Goal: Task Accomplishment & Management: Complete application form

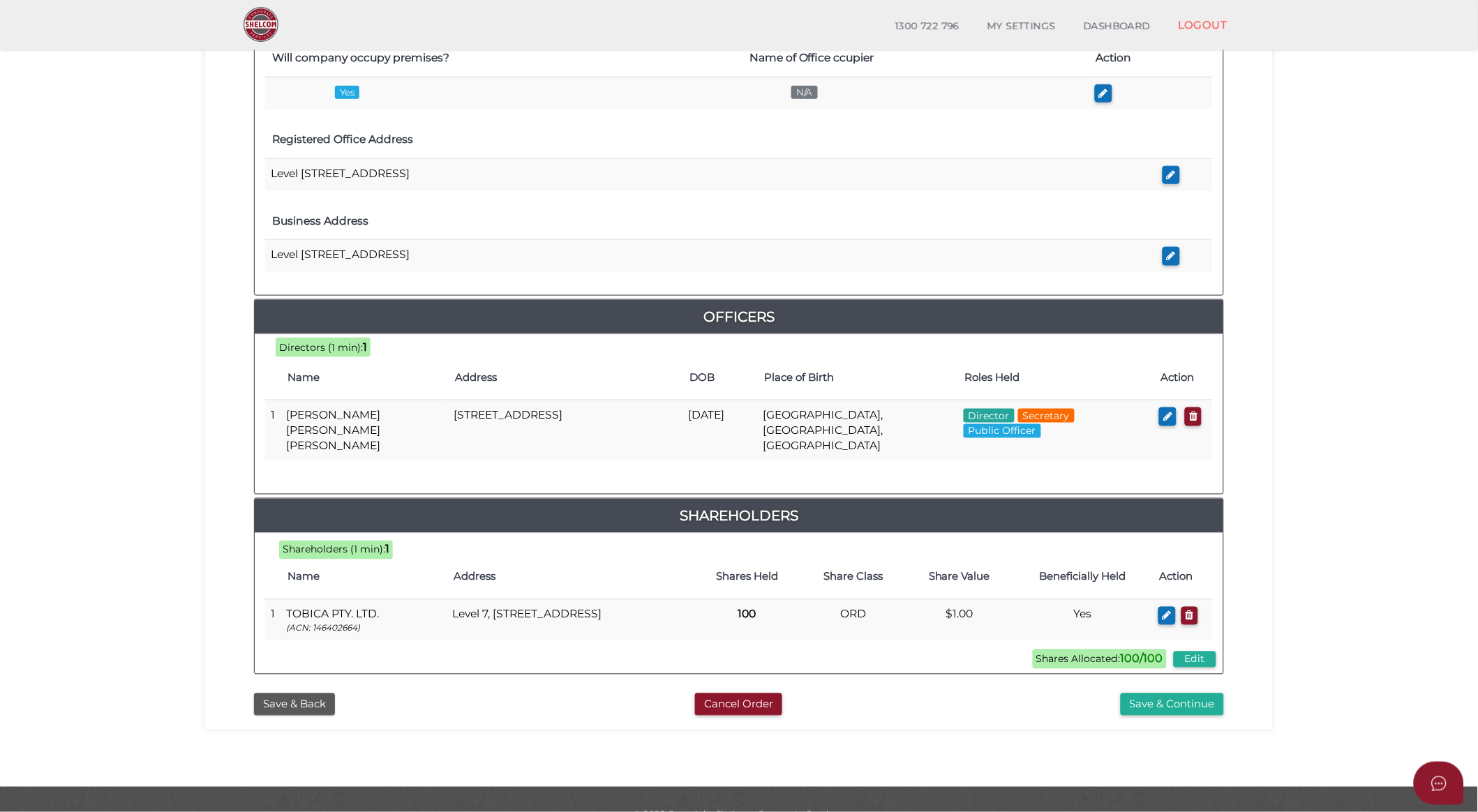
scroll to position [115, 0]
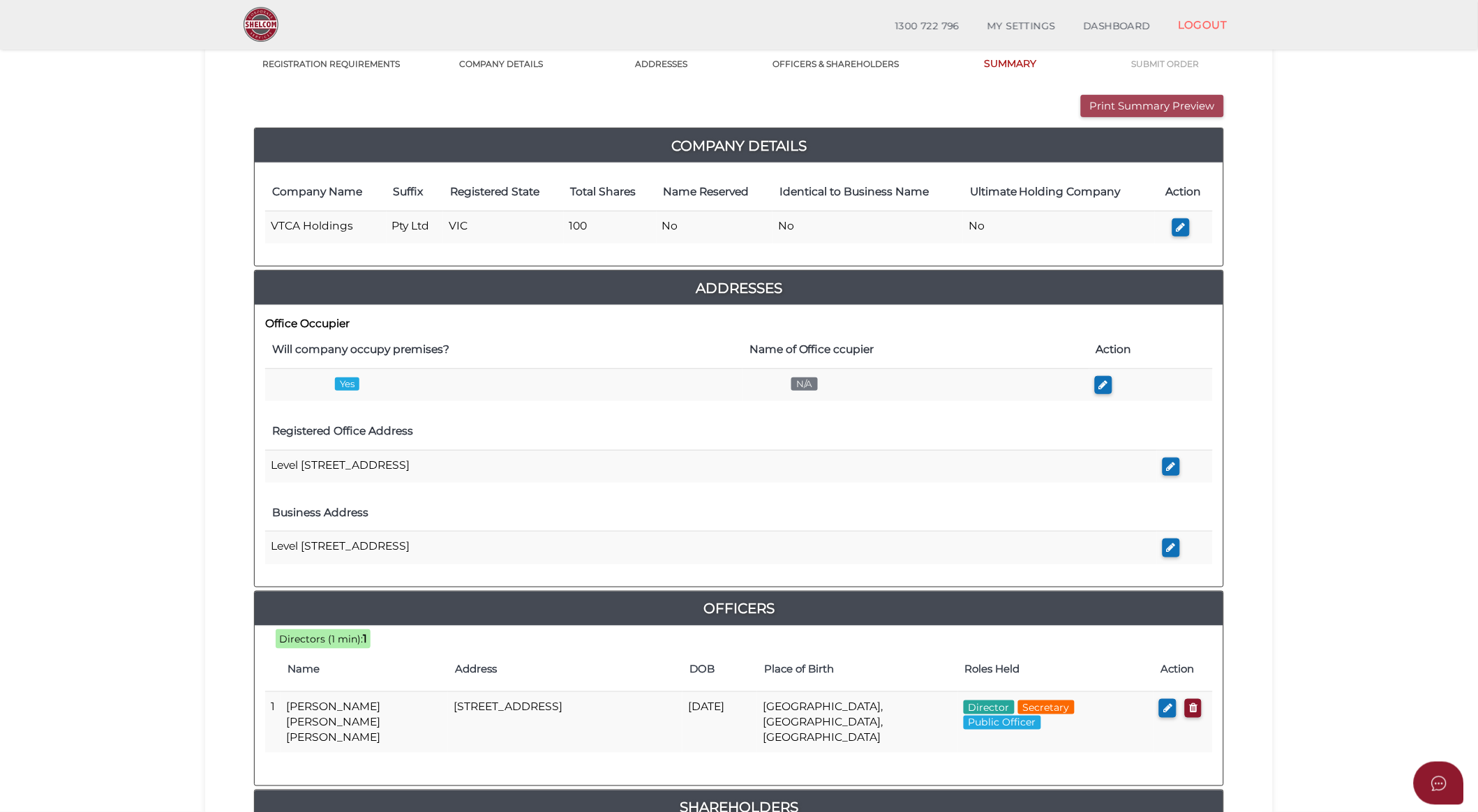
click at [1117, 105] on button "Print Summary Preview" at bounding box center [1151, 106] width 143 height 23
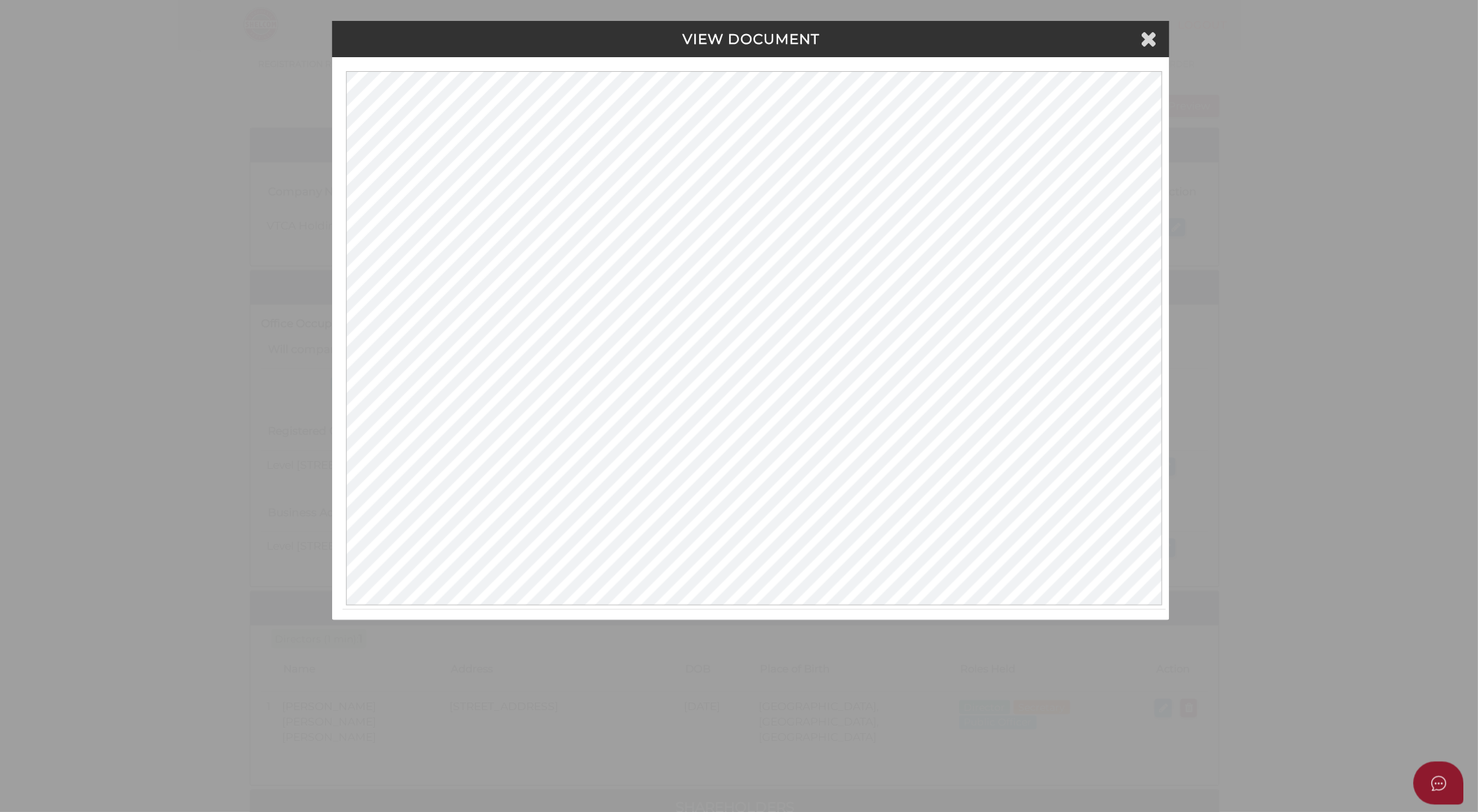
scroll to position [0, 0]
click at [1151, 39] on icon at bounding box center [1151, 38] width 17 height 21
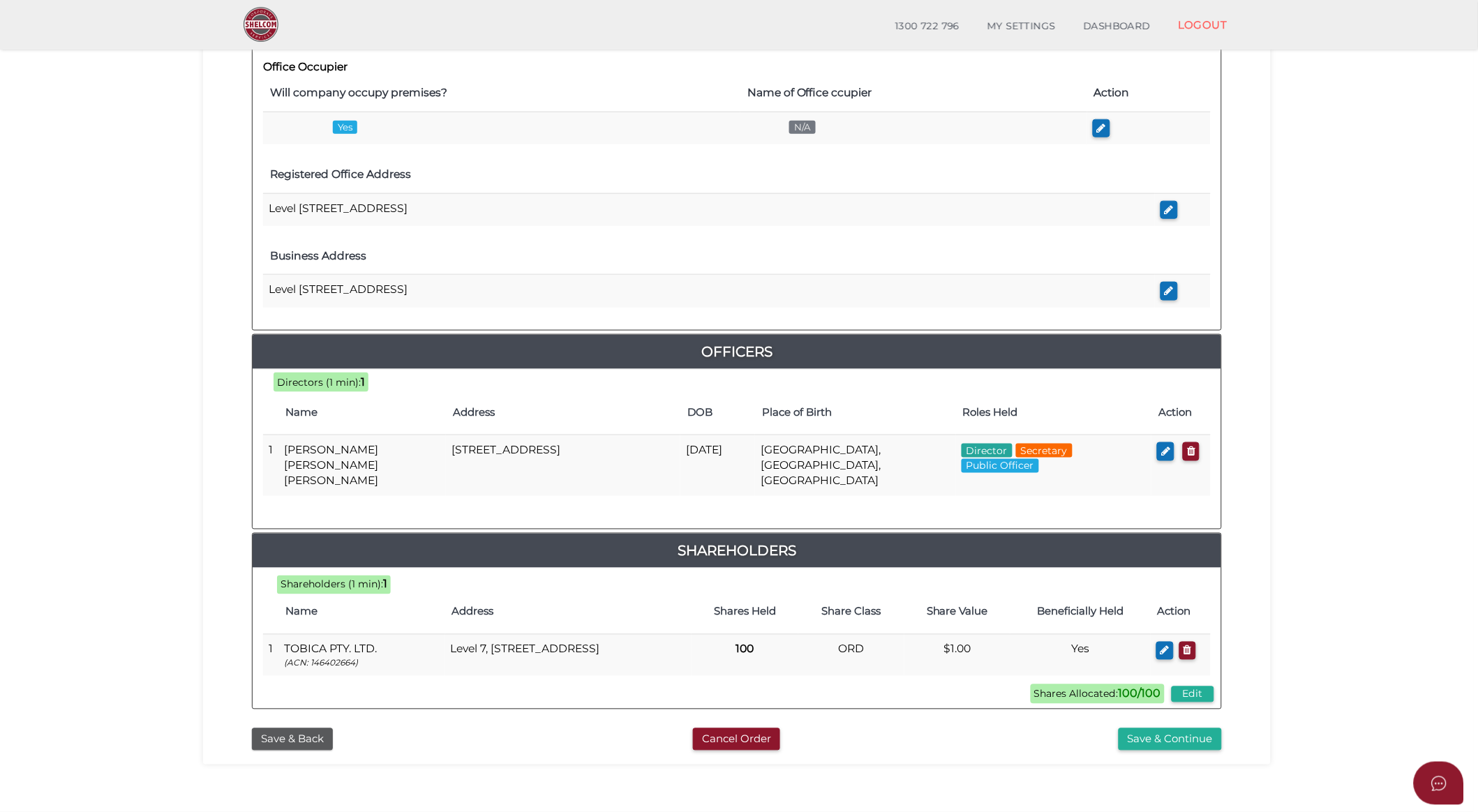
scroll to position [425, 0]
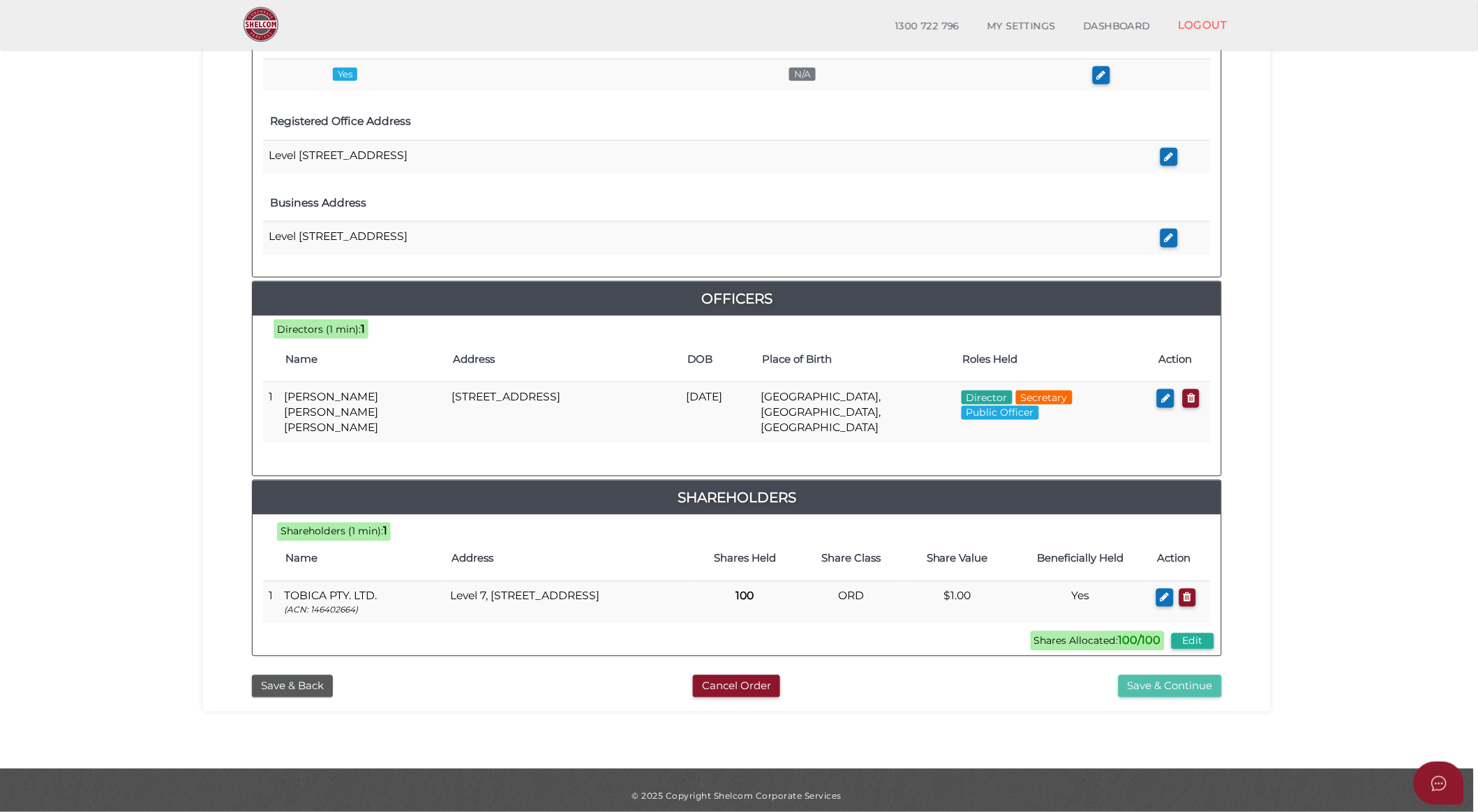
click at [1188, 675] on button "Save & Continue" at bounding box center [1170, 686] width 103 height 23
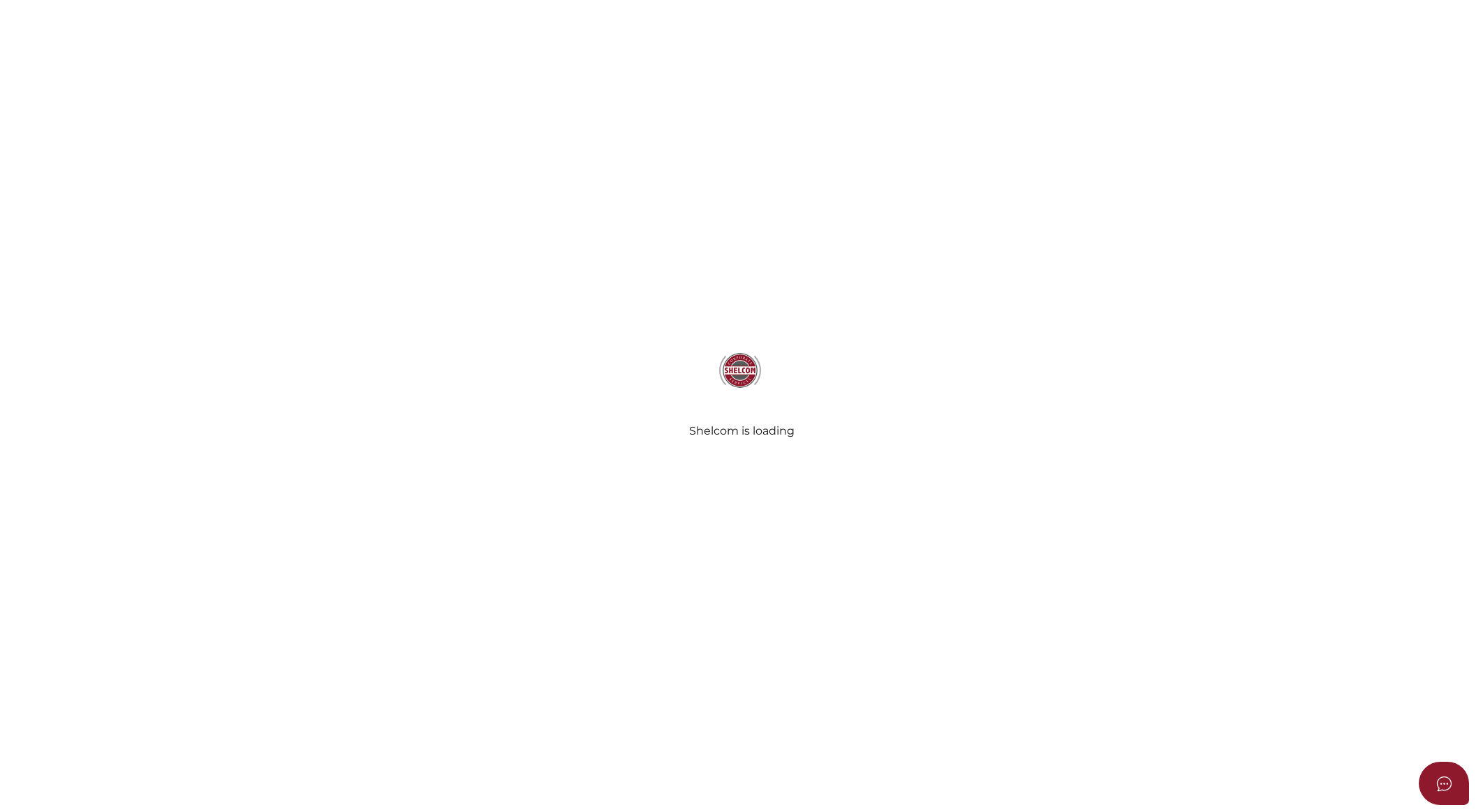
select select "Comb Binding"
radio input "true"
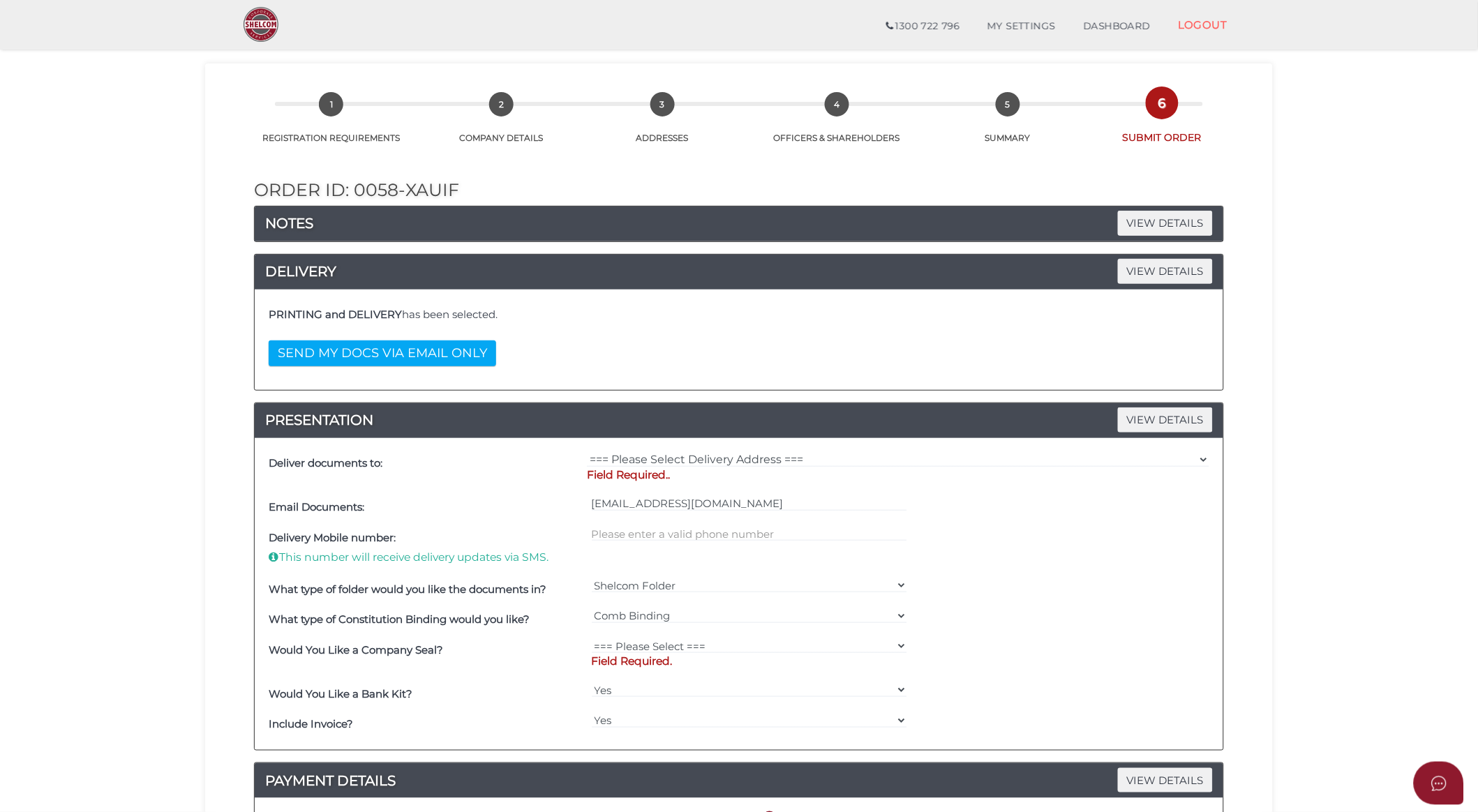
scroll to position [155, 0]
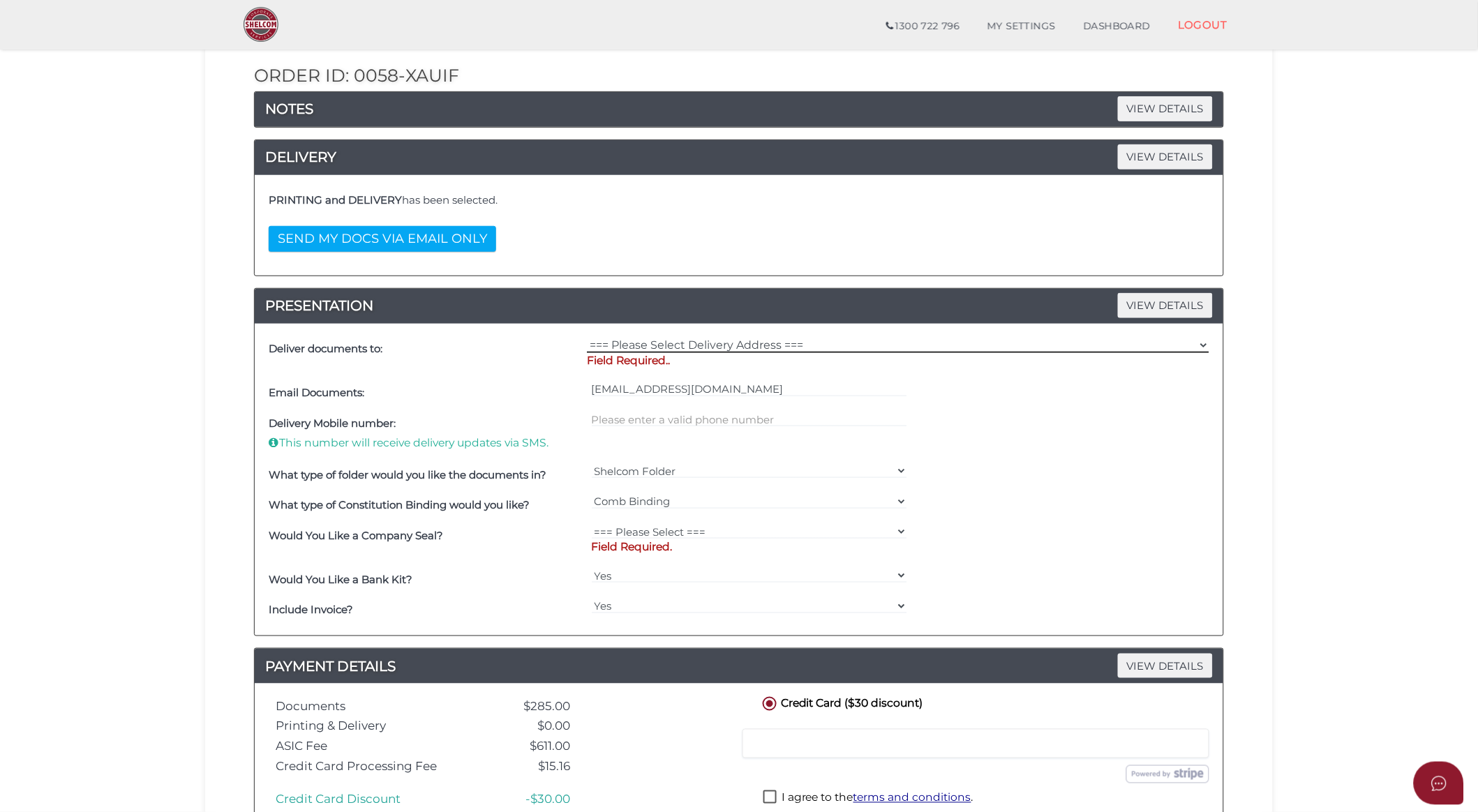
click at [678, 349] on select "=== Please Select Delivery Address === (User Address - Kumiko Edwards) Level 8 …" at bounding box center [897, 345] width 622 height 15
select select "0"
click at [587, 338] on select "=== Please Select Delivery Address === (User Address - Kumiko Edwards) Level 8 …" at bounding box center [897, 345] width 622 height 15
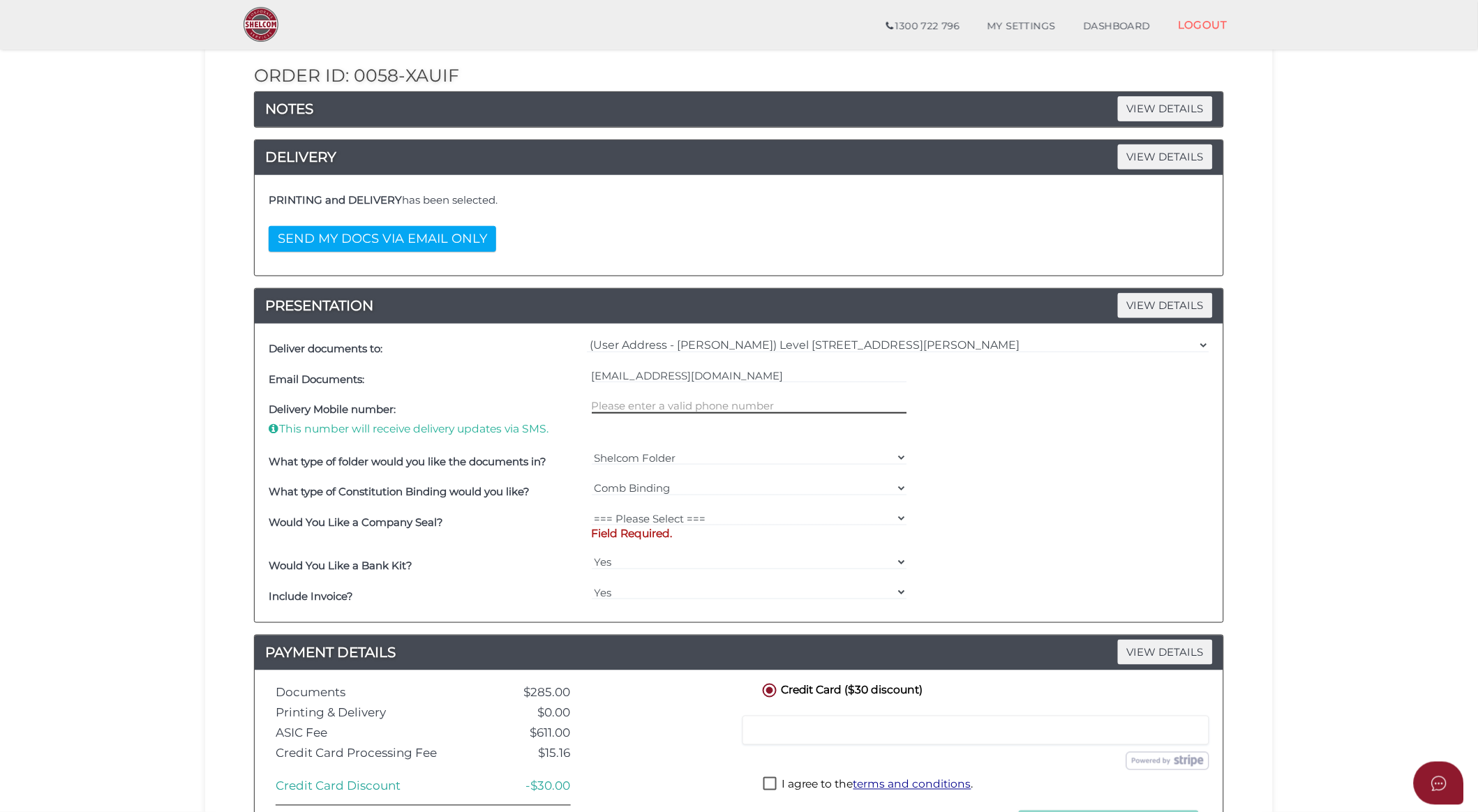
click at [661, 398] on input "text" at bounding box center [750, 406] width 316 height 15
type input "0400511693"
click at [601, 519] on select "=== Please Select === Fold Seal $50 No Seal" at bounding box center [750, 518] width 316 height 15
select select "0"
click at [592, 511] on select "=== Please Select === Fold Seal $50 No Seal" at bounding box center [750, 518] width 316 height 15
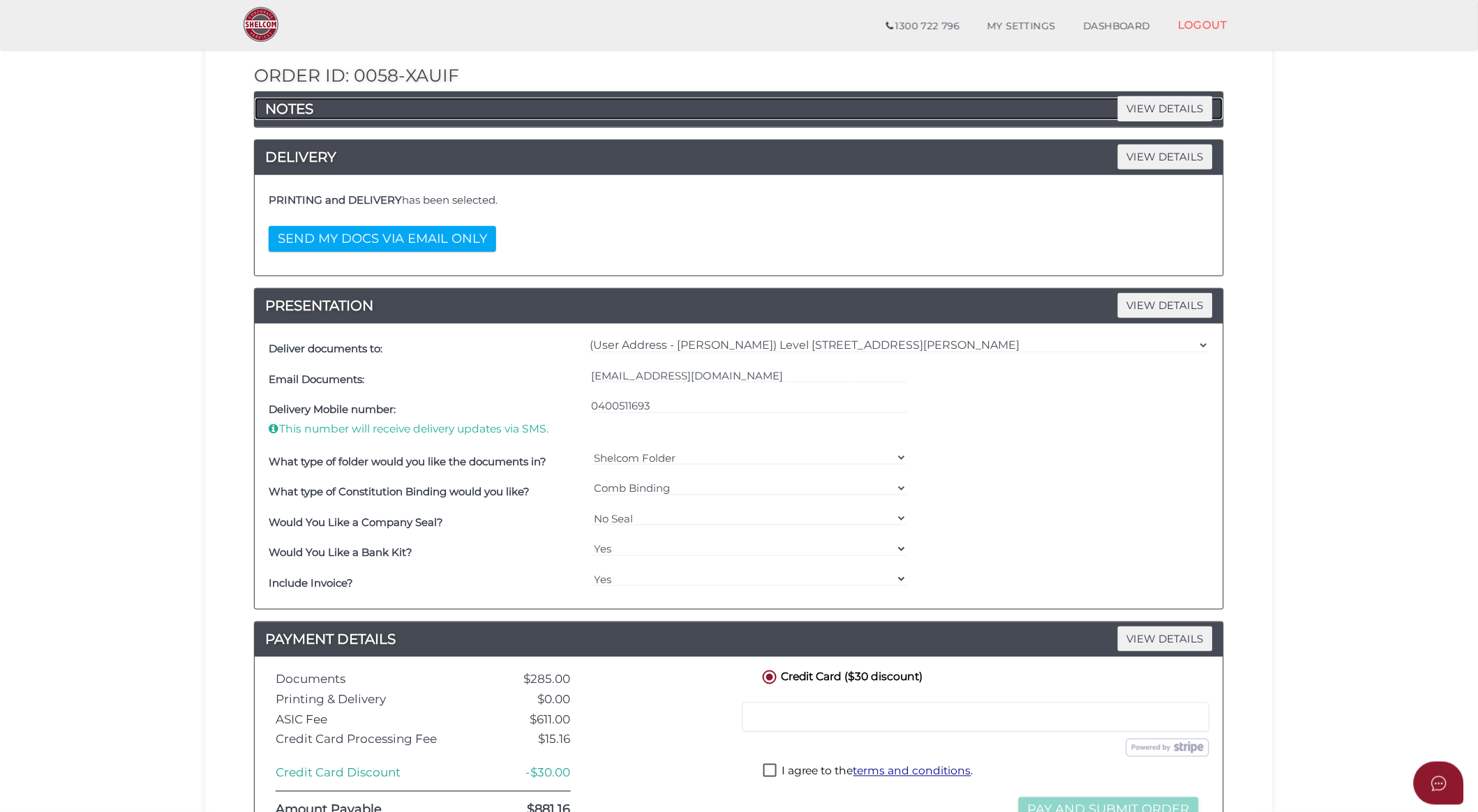
drag, startPoint x: 1160, startPoint y: 106, endPoint x: 1075, endPoint y: 115, distance: 85.5
click at [1160, 106] on span "VIEW DETAILS" at bounding box center [1165, 108] width 95 height 24
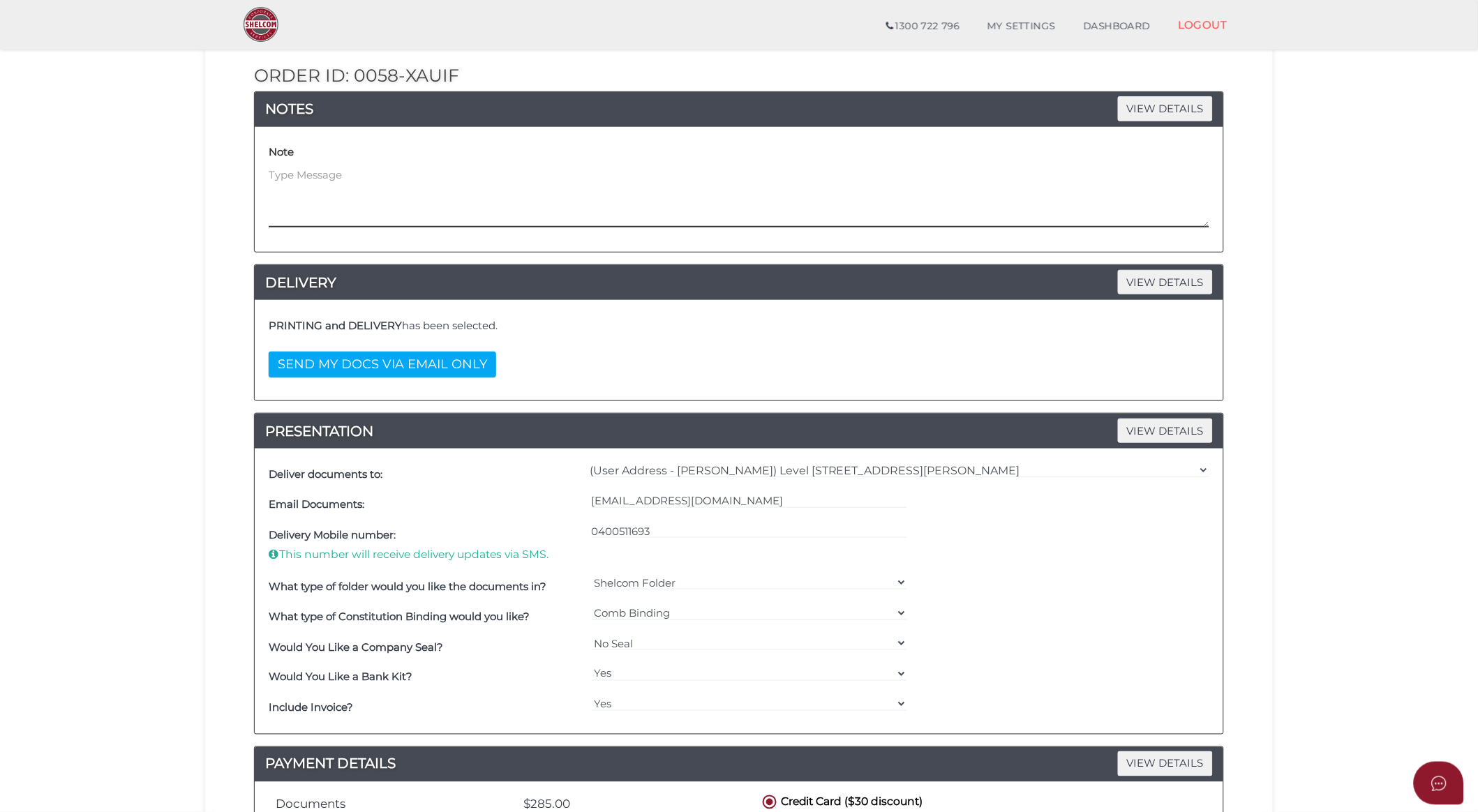
click at [273, 171] on textarea at bounding box center [739, 197] width 940 height 60
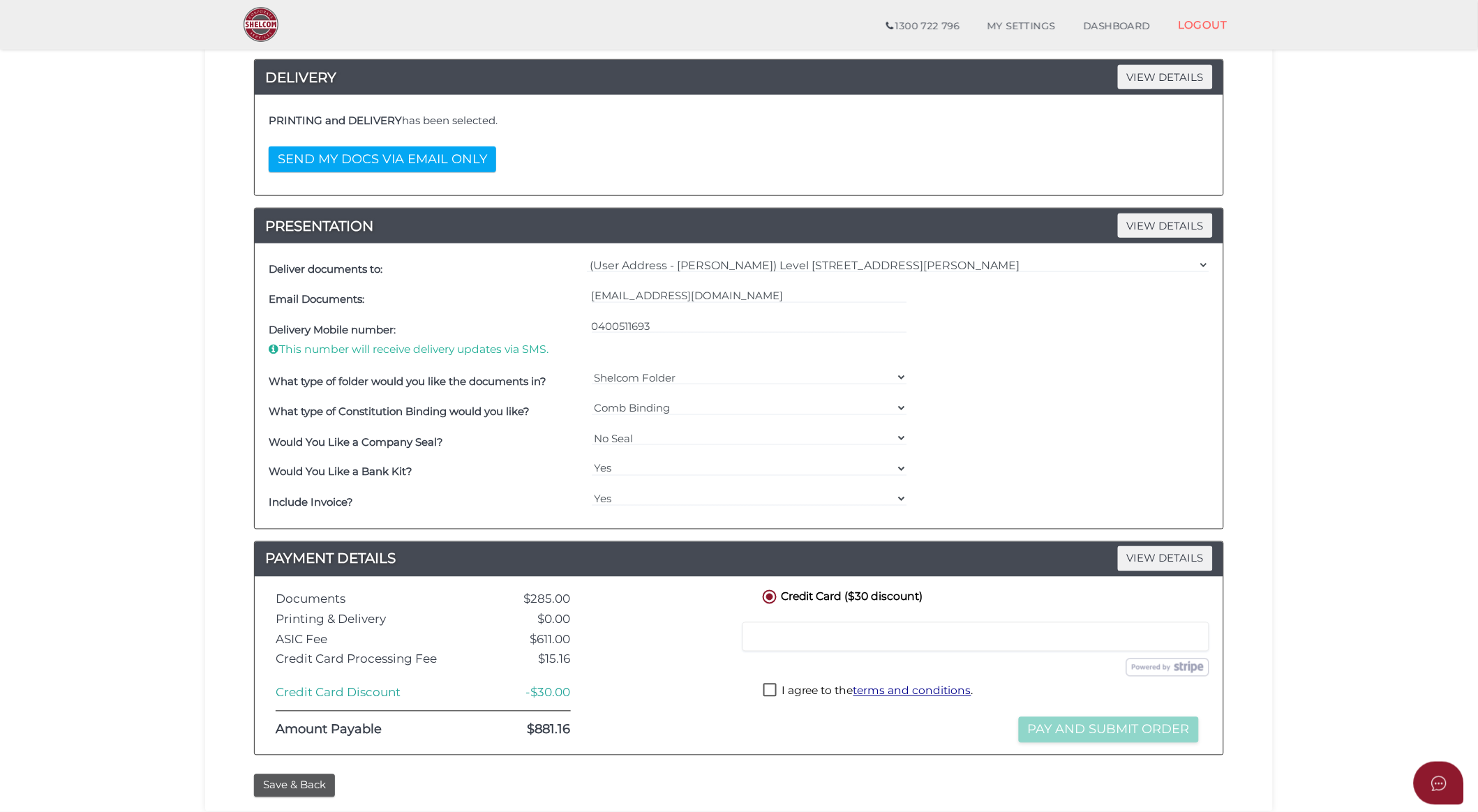
scroll to position [470, 0]
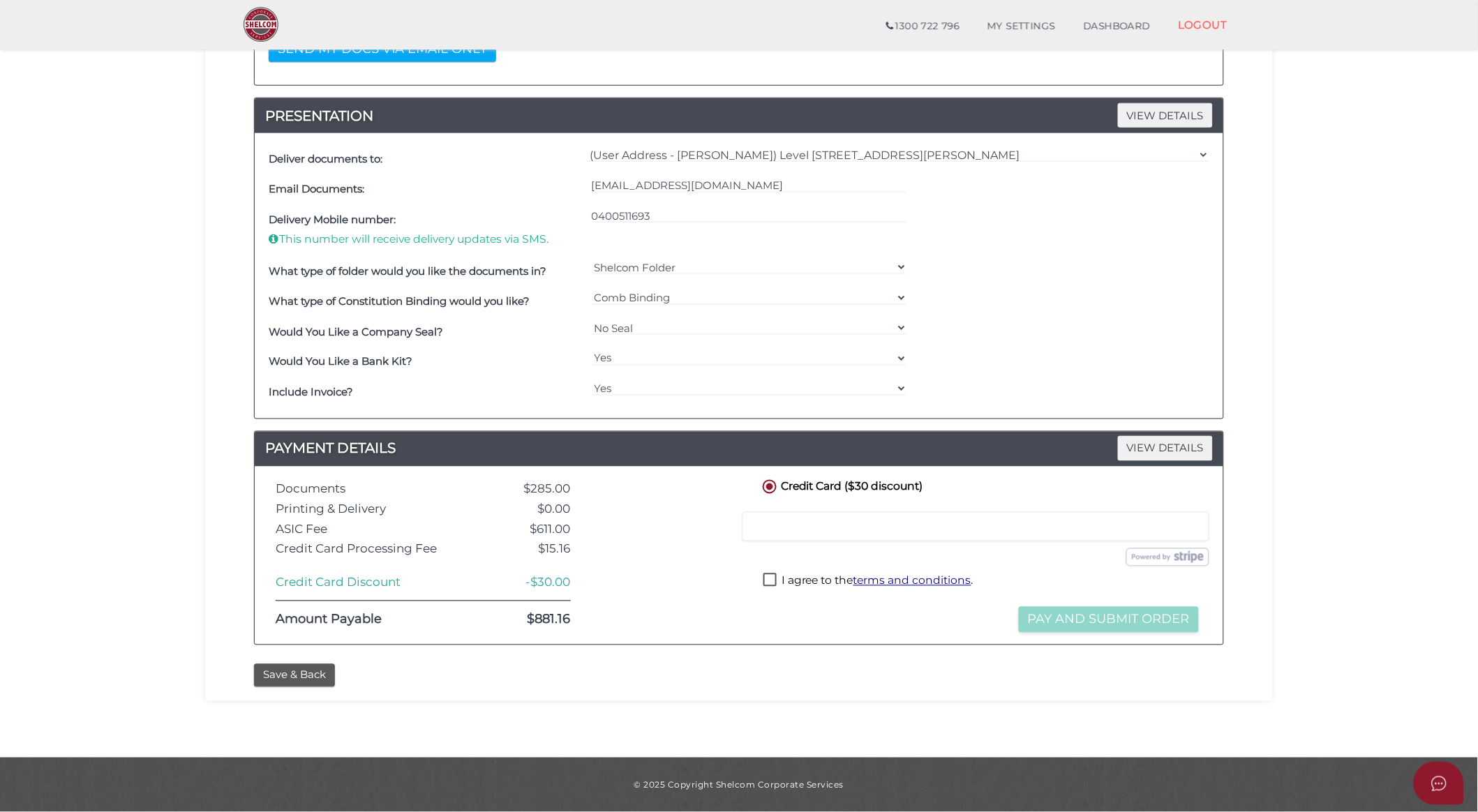
type textarea "Thank you!"
click at [815, 521] on iframe at bounding box center [975, 527] width 448 height 13
click at [771, 582] on label "I agree to the terms and conditions ." at bounding box center [868, 582] width 210 height 18
checkbox input "true"
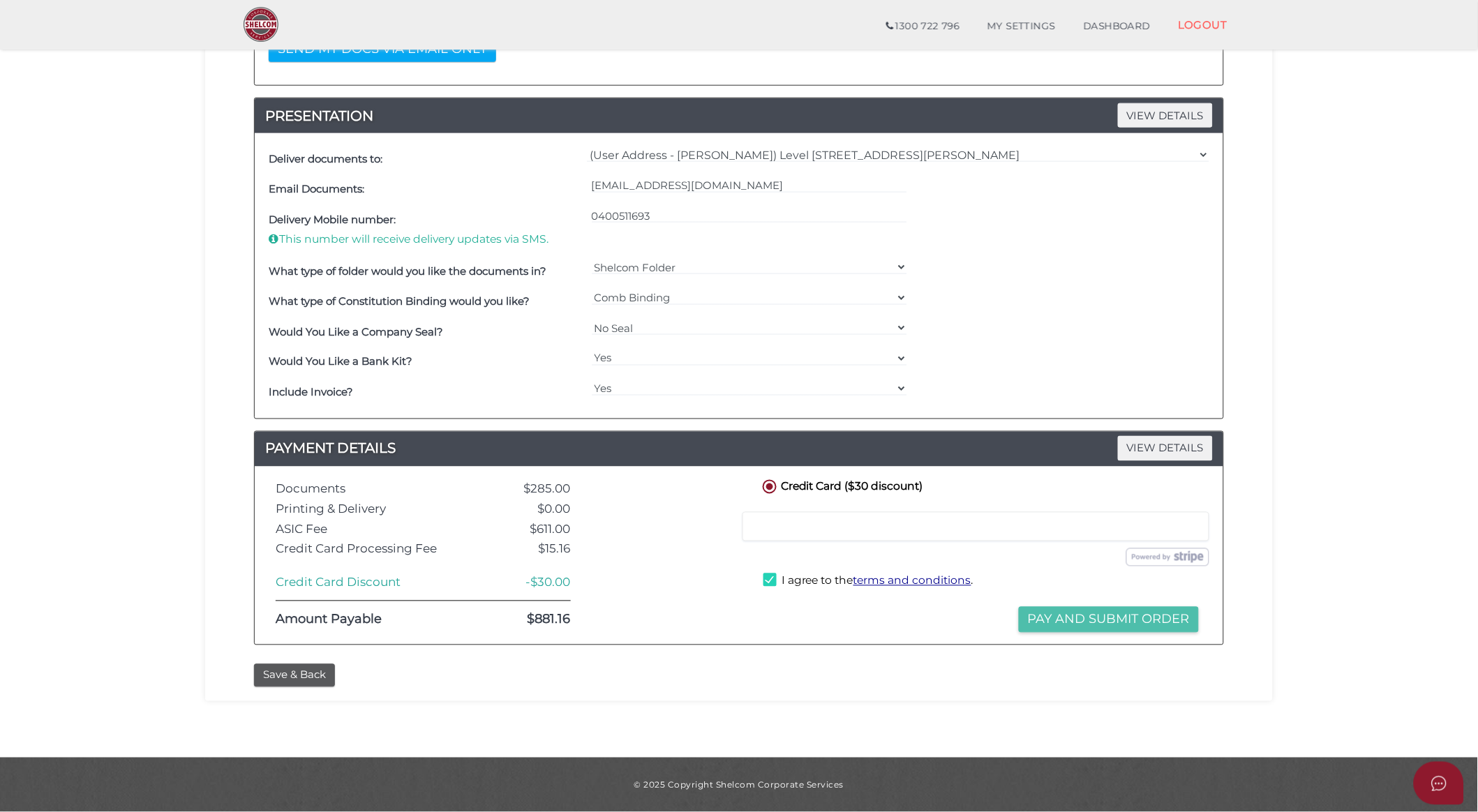
click at [1035, 625] on button "Pay and Submit Order" at bounding box center [1108, 620] width 180 height 26
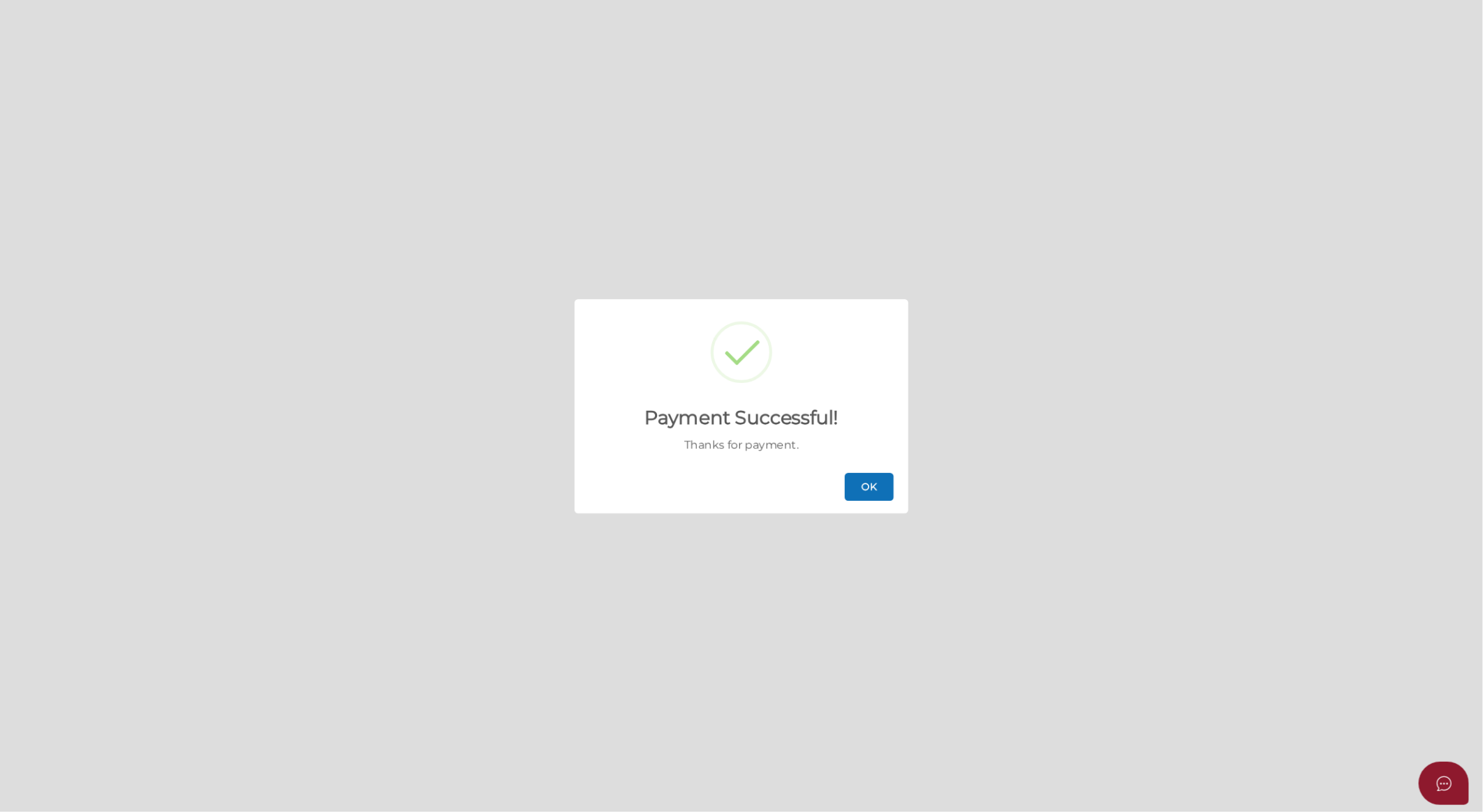
click at [869, 486] on button "OK" at bounding box center [869, 486] width 49 height 28
